Goal: Check status: Check status

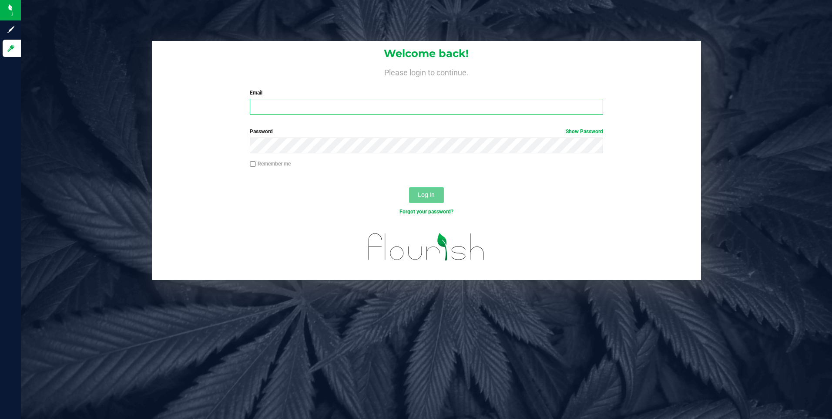
type input "pholman@liveparallel.com"
click at [431, 197] on span "Log In" at bounding box center [426, 194] width 17 height 7
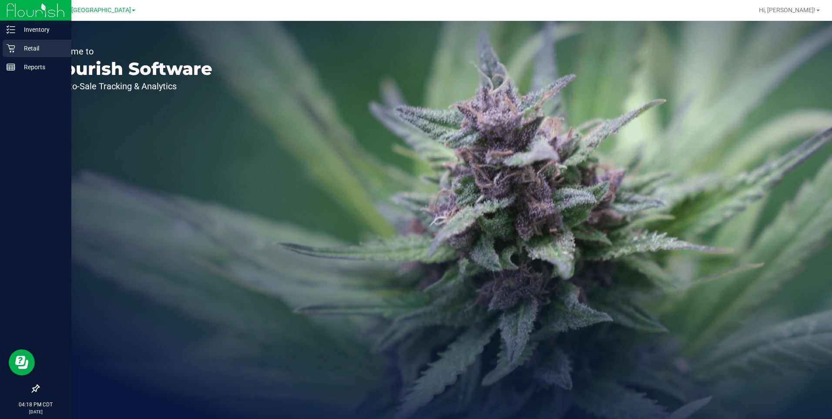
click at [29, 47] on p "Retail" at bounding box center [41, 48] width 52 height 10
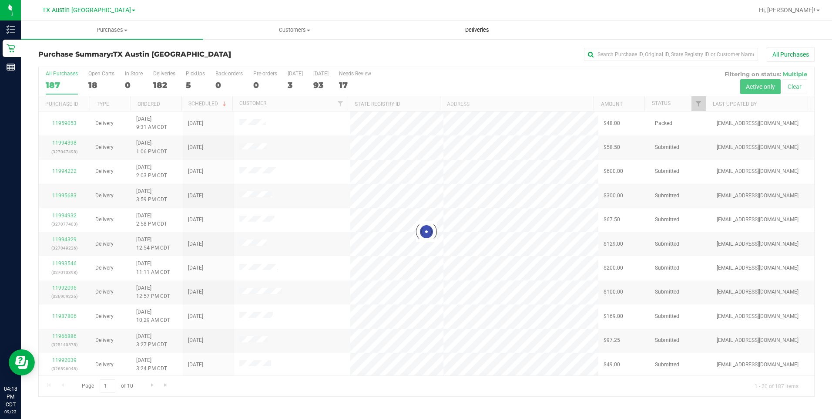
click at [471, 28] on span "Deliveries" at bounding box center [477, 30] width 47 height 8
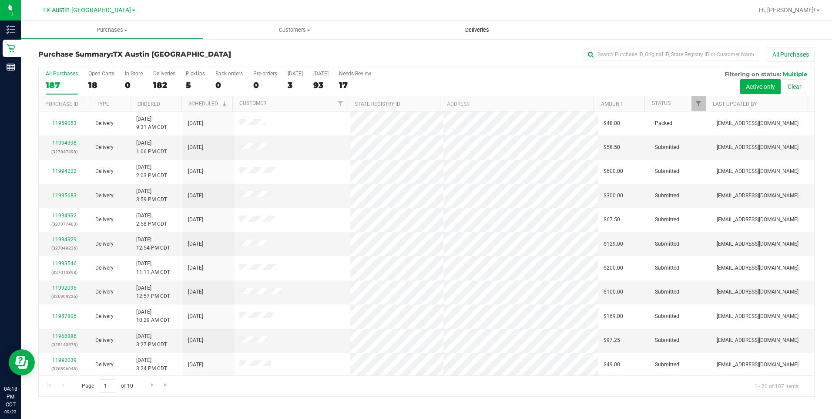
click at [482, 34] on uib-tab-heading "Deliveries" at bounding box center [477, 30] width 182 height 18
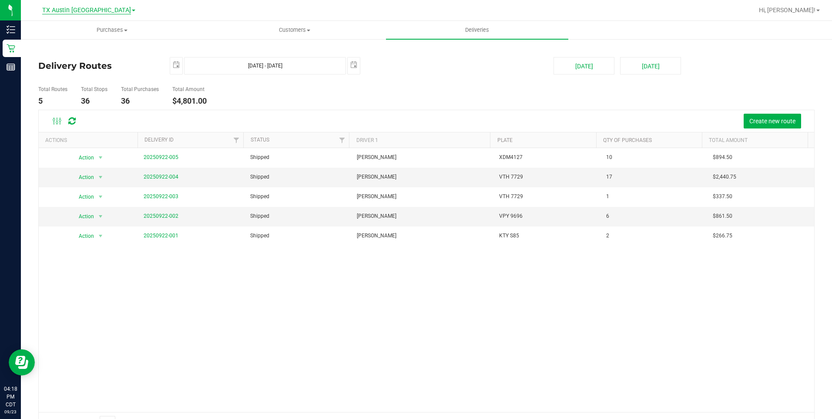
click at [87, 11] on span "TX Austin [GEOGRAPHIC_DATA]" at bounding box center [86, 11] width 89 height 8
click at [69, 40] on link "TX Plano Retail" at bounding box center [88, 43] width 127 height 12
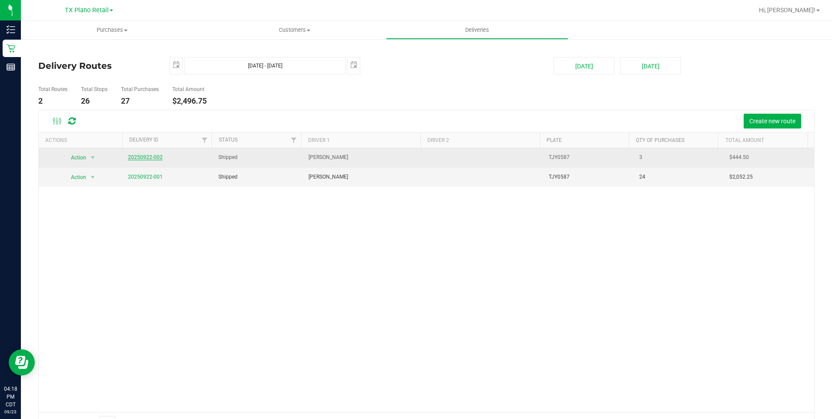
click at [142, 157] on link "20250922-002" at bounding box center [145, 157] width 35 height 6
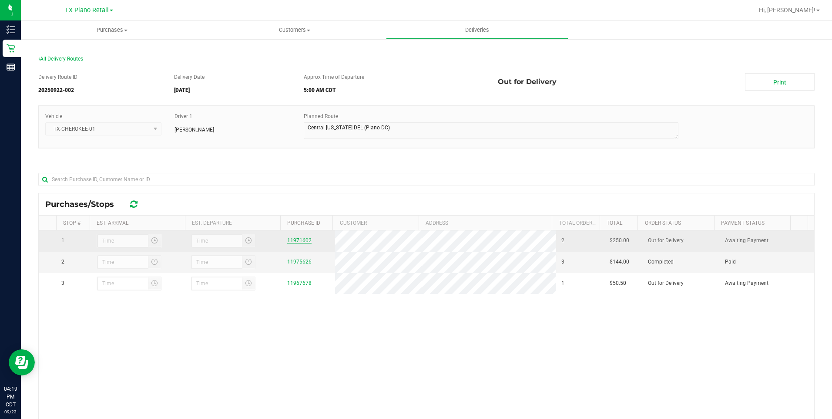
click at [296, 241] on link "11971602" at bounding box center [299, 240] width 24 height 6
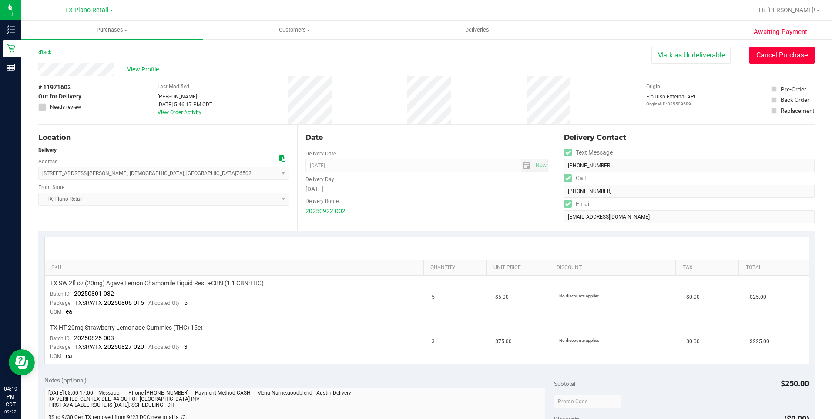
click at [770, 54] on button "Cancel Purchase" at bounding box center [782, 55] width 65 height 17
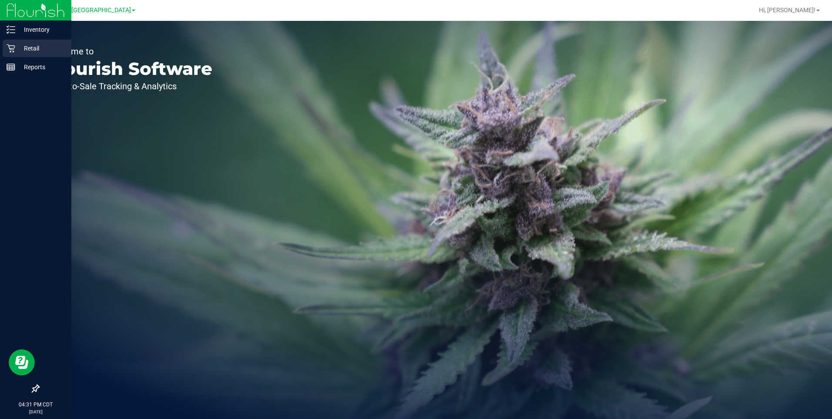
click at [15, 47] on icon at bounding box center [11, 48] width 8 height 8
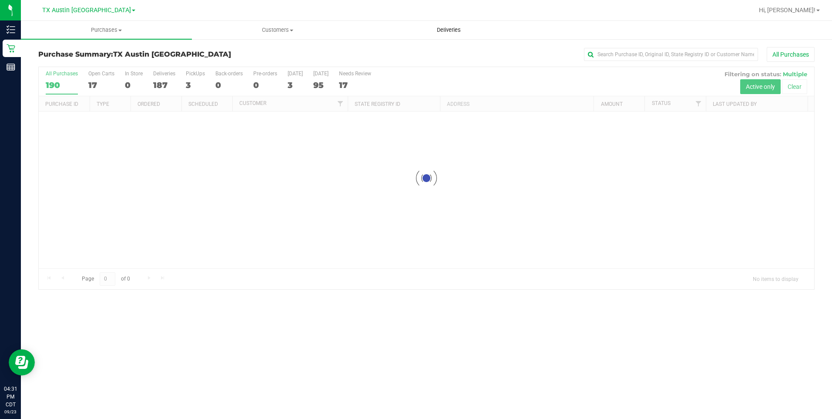
click at [450, 31] on span "Deliveries" at bounding box center [448, 30] width 47 height 8
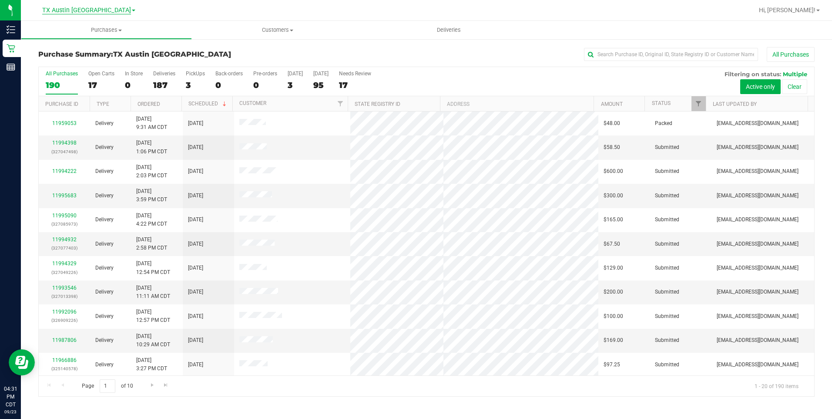
click at [77, 9] on span "TX Austin [GEOGRAPHIC_DATA]" at bounding box center [86, 11] width 89 height 8
click at [67, 42] on link "TX Plano Retail" at bounding box center [88, 43] width 127 height 12
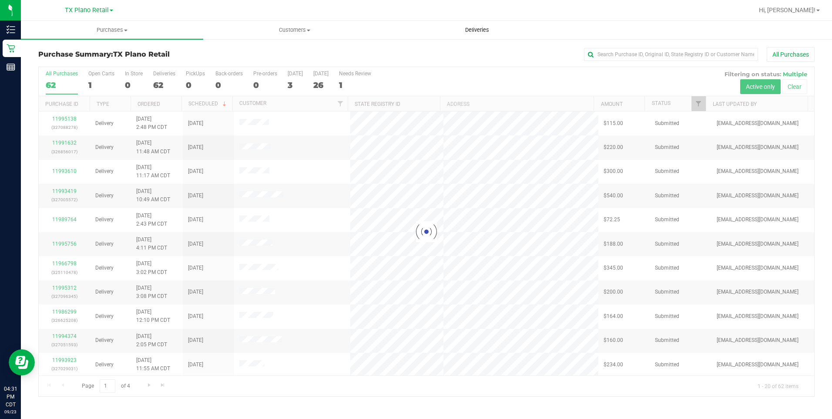
click at [475, 27] on span "Deliveries" at bounding box center [477, 30] width 47 height 8
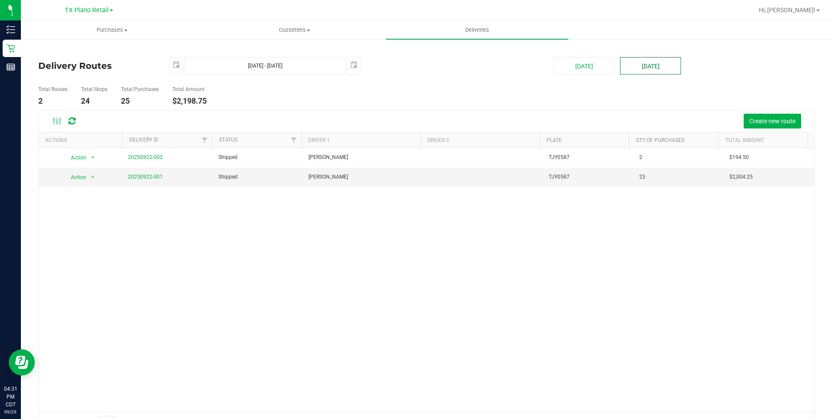
click at [646, 64] on button "[DATE]" at bounding box center [650, 65] width 61 height 17
type input "[DATE] - [DATE]"
type input "[DATE]"
click at [666, 66] on button "[DATE]" at bounding box center [650, 65] width 61 height 17
click at [153, 175] on link "20250923-001" at bounding box center [145, 177] width 35 height 6
